Goal: Transaction & Acquisition: Download file/media

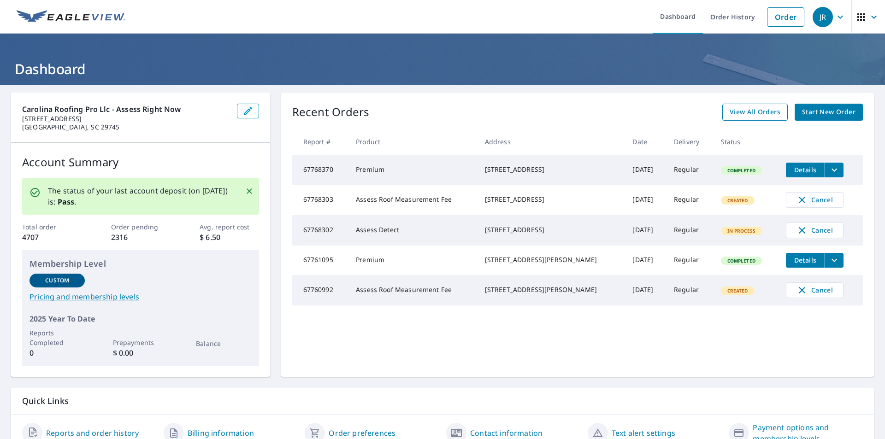
click at [735, 116] on span "View All Orders" at bounding box center [755, 113] width 51 height 12
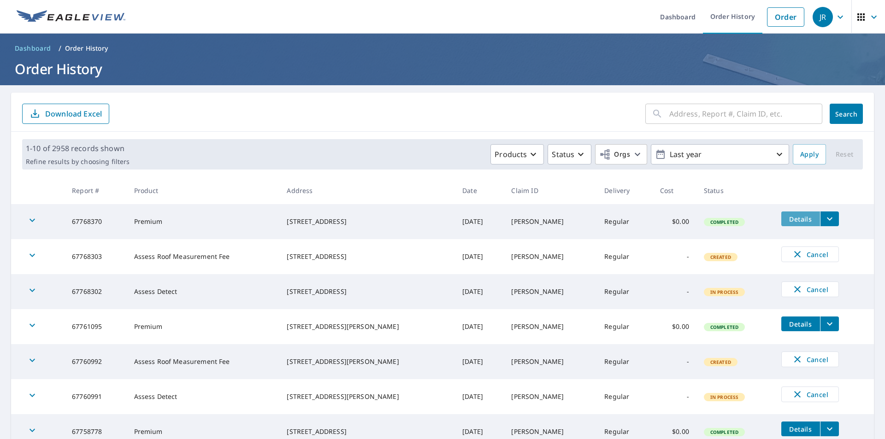
click at [796, 222] on span "Details" at bounding box center [801, 219] width 28 height 9
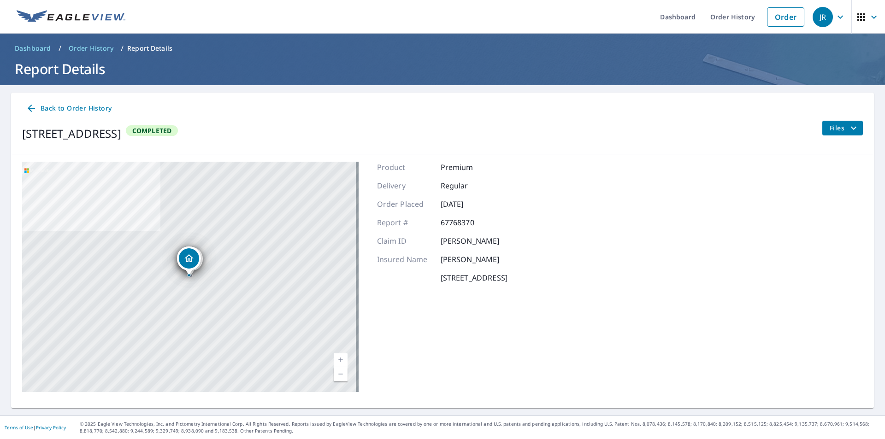
click at [838, 131] on span "Files" at bounding box center [845, 128] width 30 height 11
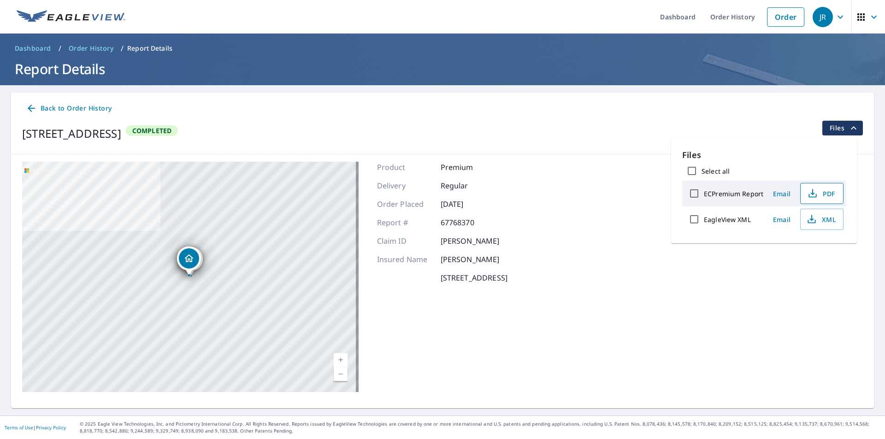
click at [808, 195] on icon "button" at bounding box center [812, 193] width 11 height 11
click at [809, 217] on icon "button" at bounding box center [812, 219] width 11 height 11
click at [78, 110] on span "Back to Order History" at bounding box center [69, 109] width 86 height 12
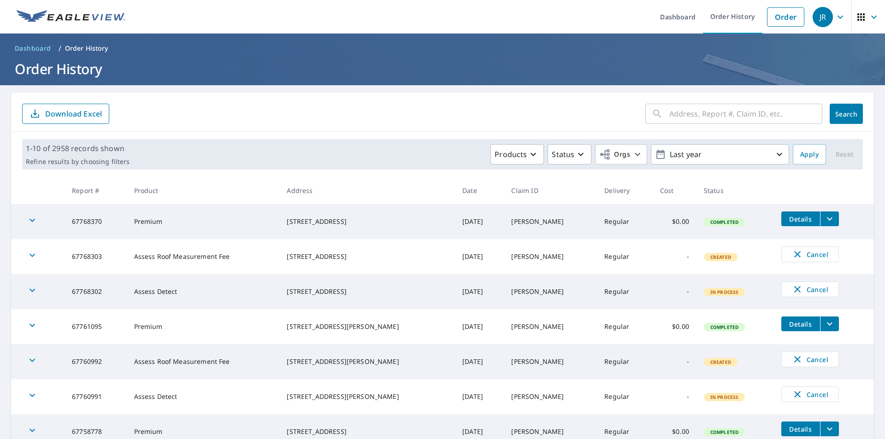
click at [792, 326] on span "Details" at bounding box center [801, 324] width 28 height 9
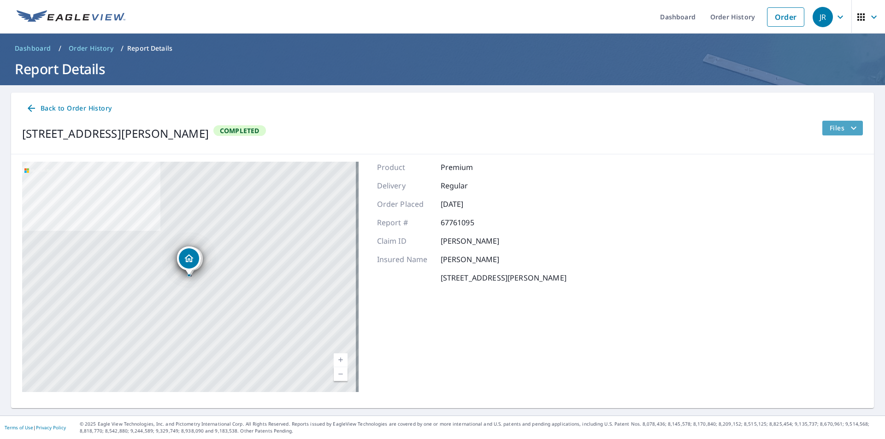
click at [830, 125] on span "Files" at bounding box center [845, 128] width 30 height 11
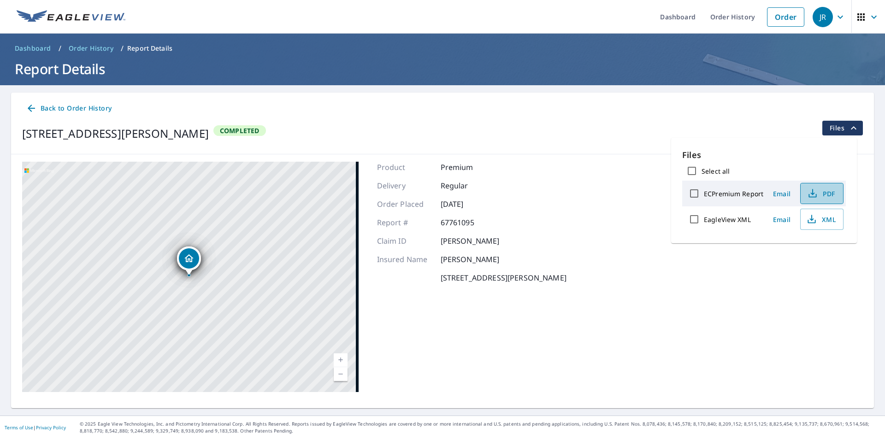
click at [813, 193] on icon "button" at bounding box center [813, 192] width 4 height 6
click at [809, 218] on icon "button" at bounding box center [812, 219] width 11 height 11
click at [87, 109] on span "Back to Order History" at bounding box center [69, 109] width 86 height 12
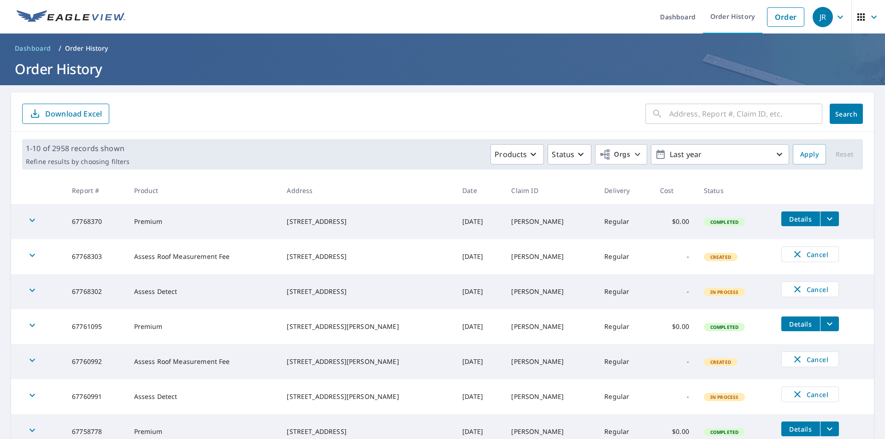
scroll to position [138, 0]
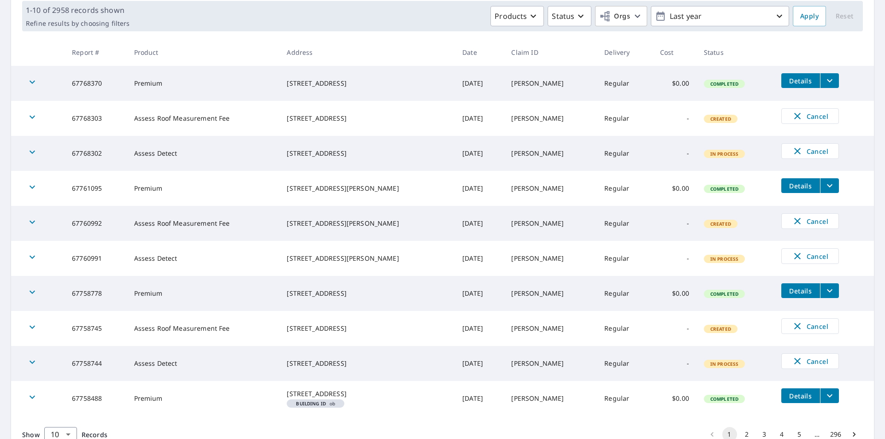
click at [787, 292] on span "Details" at bounding box center [801, 291] width 28 height 9
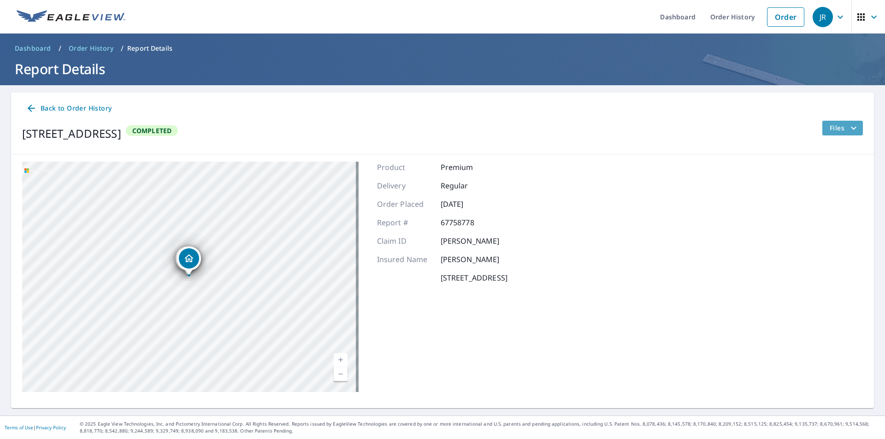
click at [822, 124] on button "Files" at bounding box center [842, 128] width 41 height 15
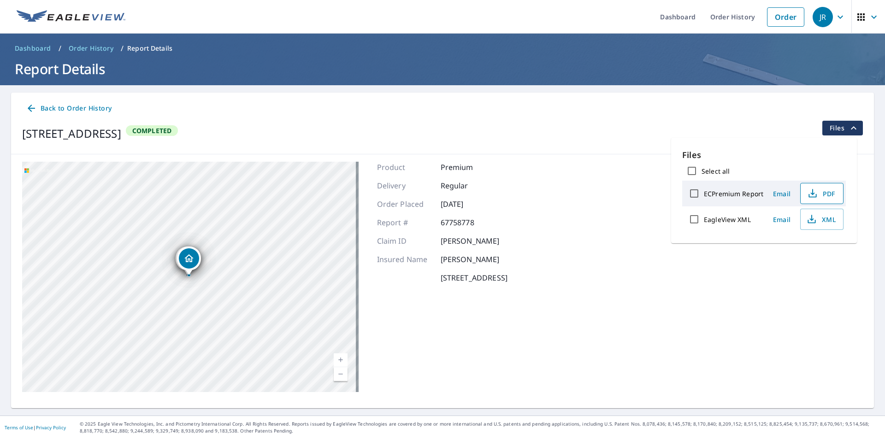
click at [811, 194] on icon "button" at bounding box center [813, 192] width 4 height 6
click at [808, 218] on icon "button" at bounding box center [812, 219] width 11 height 11
click at [87, 108] on span "Back to Order History" at bounding box center [69, 109] width 86 height 12
